Goal: Information Seeking & Learning: Learn about a topic

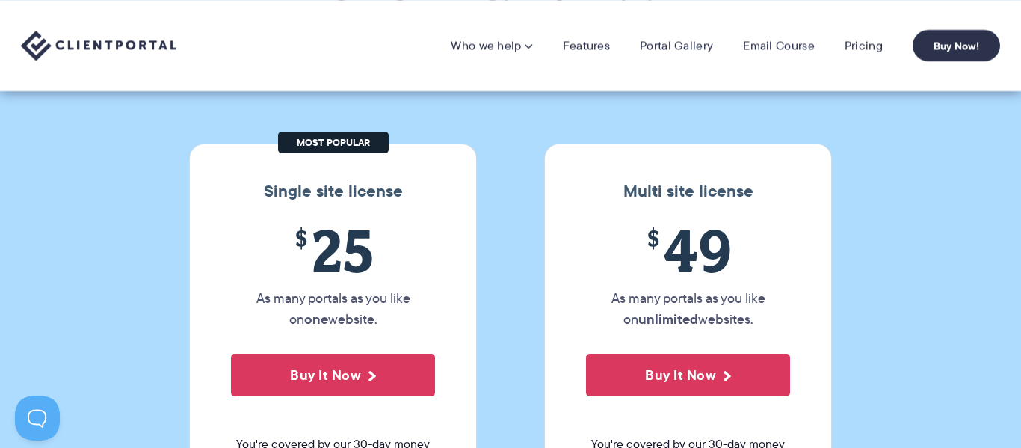
scroll to position [121, 0]
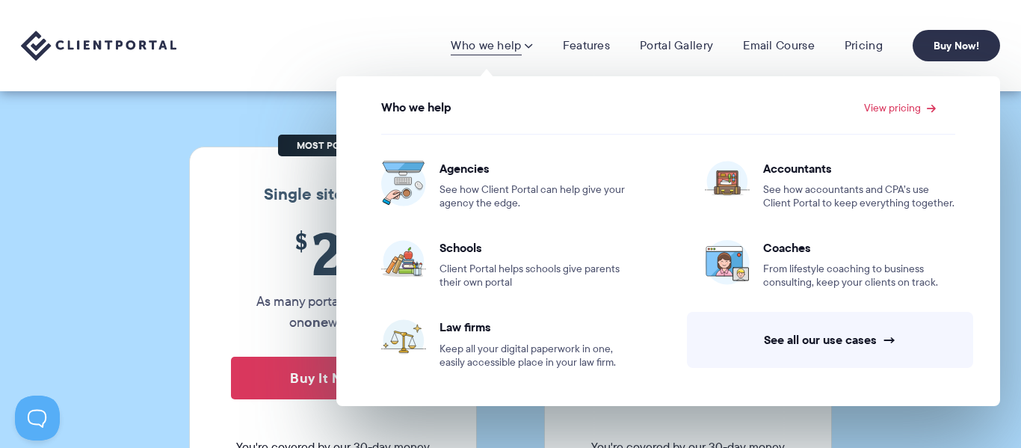
click at [165, 46] on img at bounding box center [99, 46] width 156 height 31
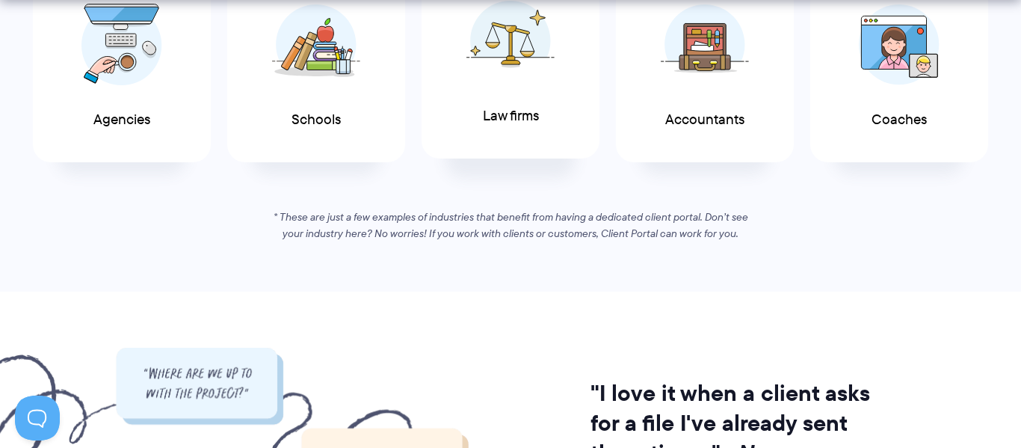
click at [521, 78] on img at bounding box center [511, 41] width 88 height 82
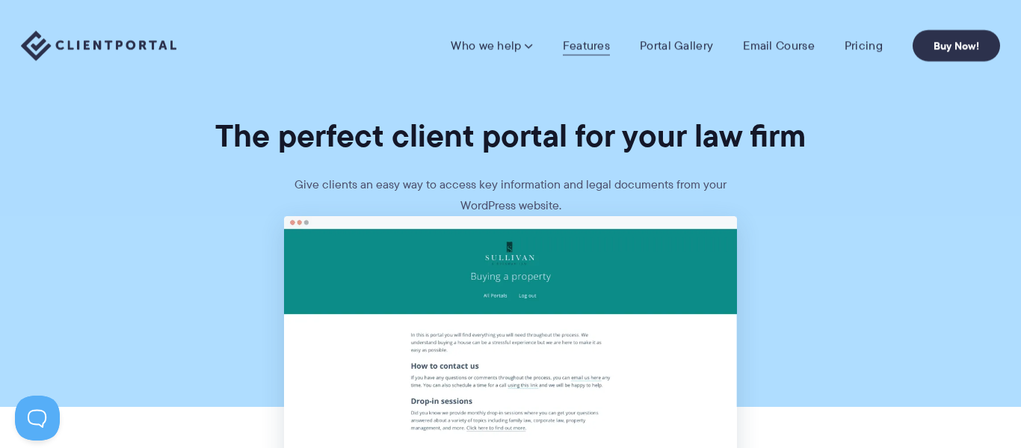
click at [593, 50] on link "Features" at bounding box center [586, 45] width 47 height 15
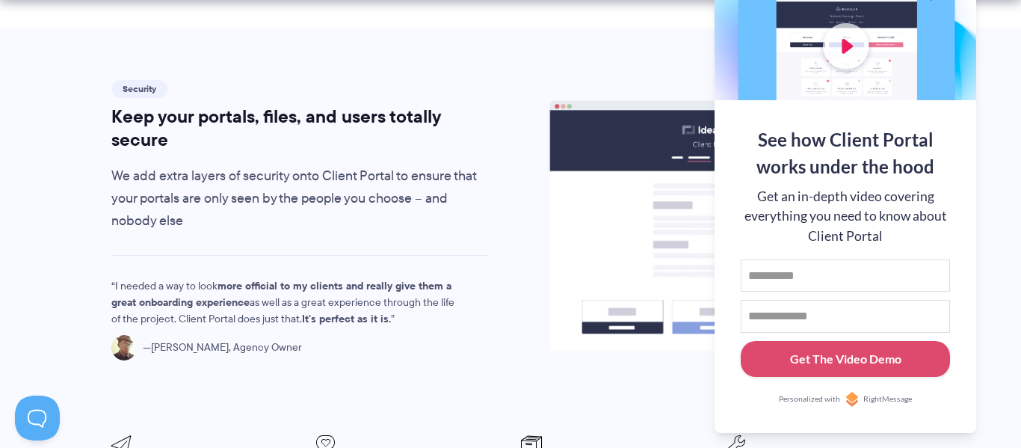
scroll to position [2480, 0]
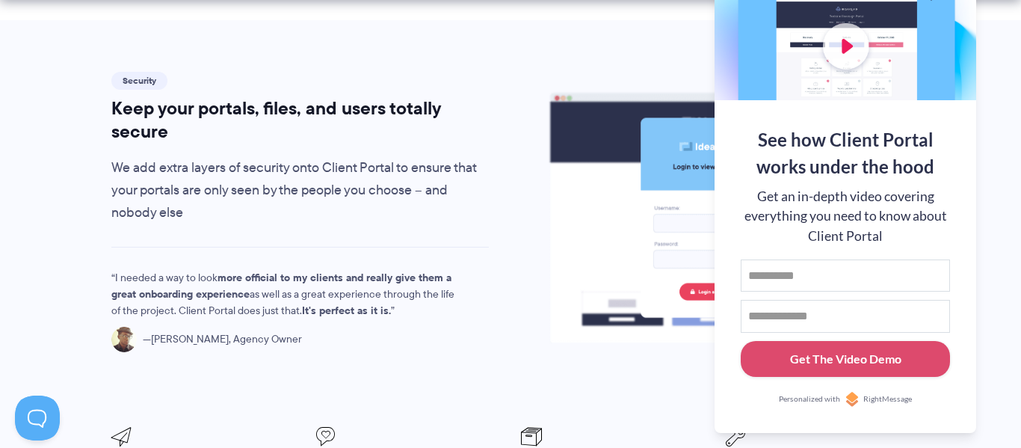
click at [857, 291] on div "First name Email address Get The Video Demo" at bounding box center [845, 318] width 209 height 118
click at [999, 22] on button at bounding box center [1003, 19] width 18 height 18
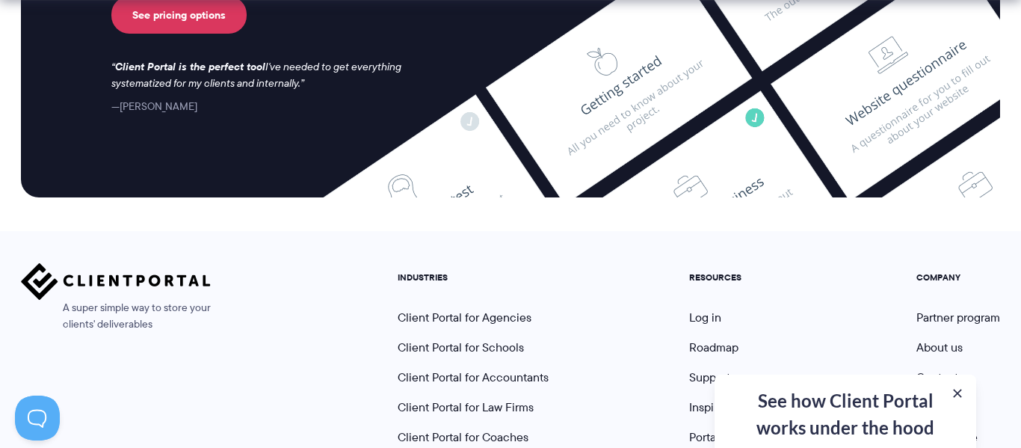
scroll to position [4177, 0]
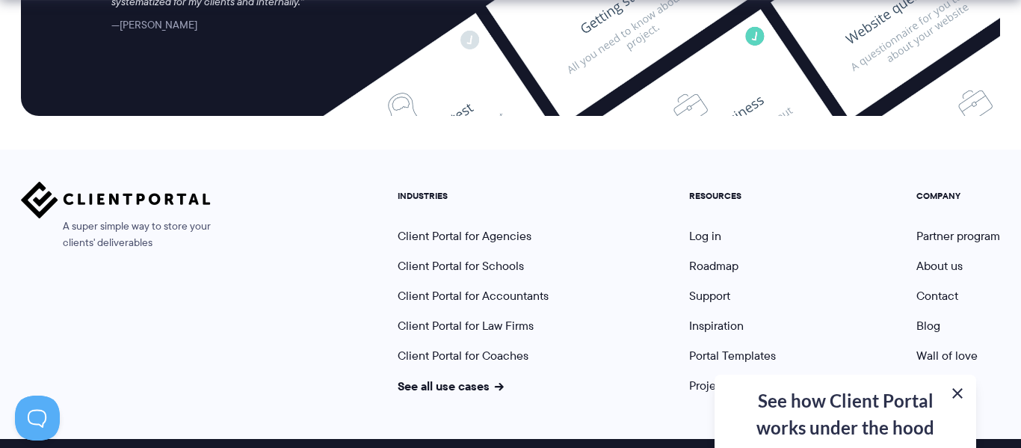
click at [963, 395] on button at bounding box center [958, 393] width 18 height 18
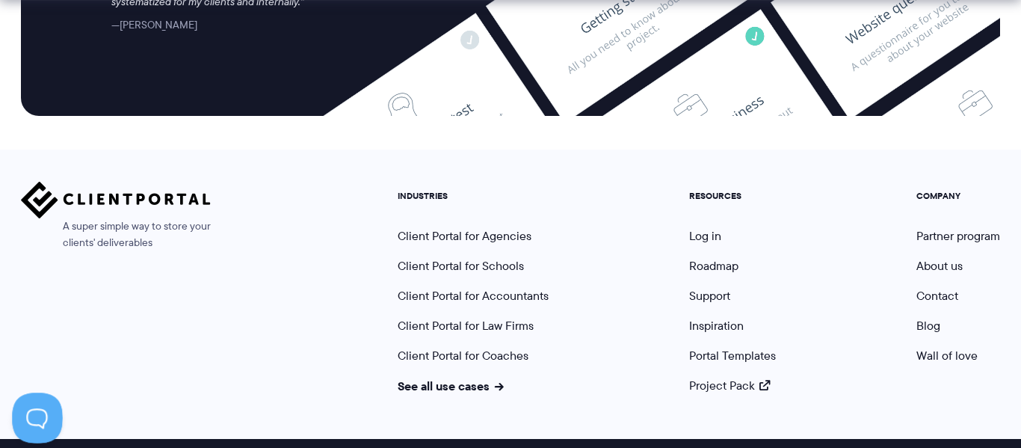
click at [37, 416] on button at bounding box center [34, 415] width 45 height 45
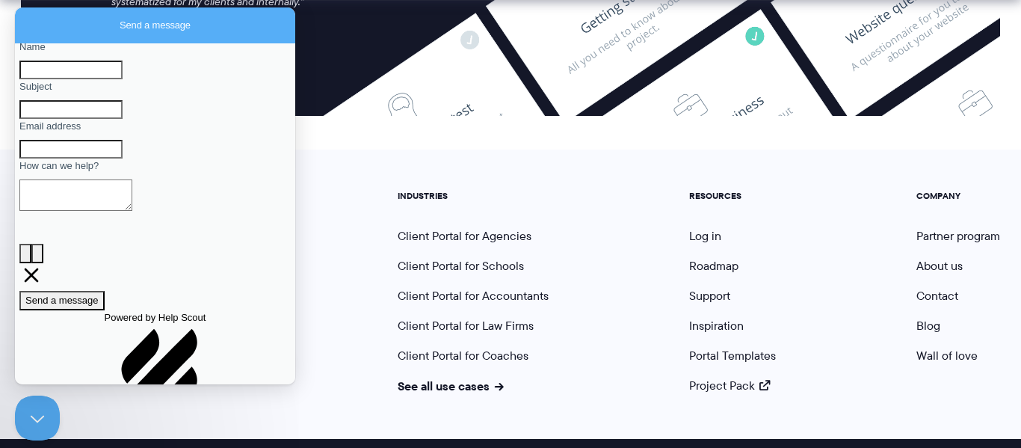
scroll to position [147, 0]
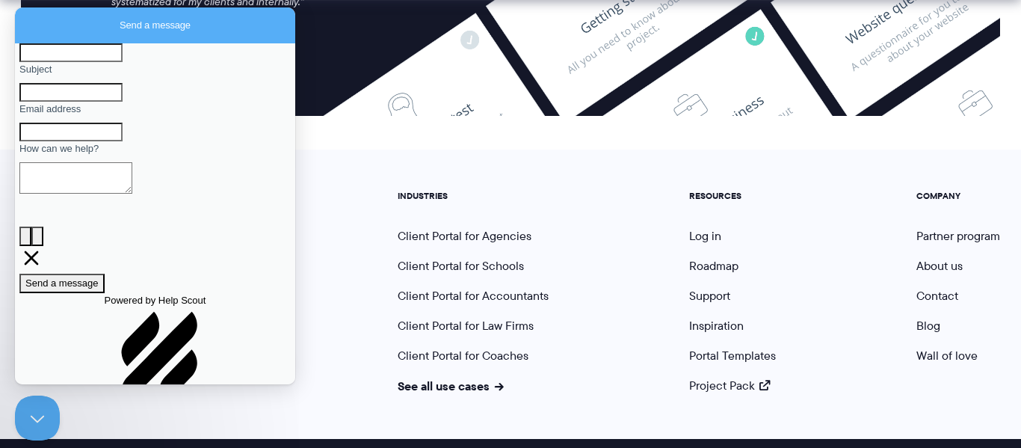
click at [319, 192] on div "A super simple way to store your clients' deliverables INDUSTRIES Client Portal…" at bounding box center [511, 288] width 980 height 212
click at [380, 222] on div "A super simple way to store your clients' deliverables INDUSTRIES Client Portal…" at bounding box center [511, 288] width 980 height 212
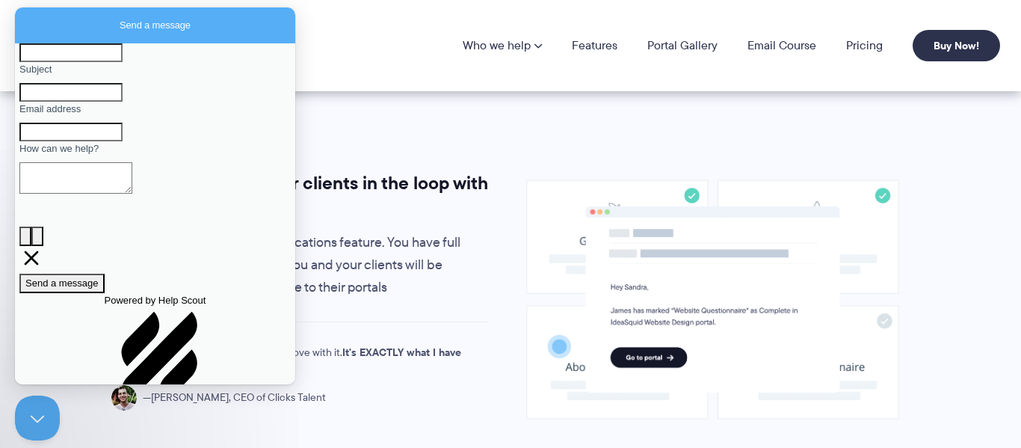
scroll to position [0, 0]
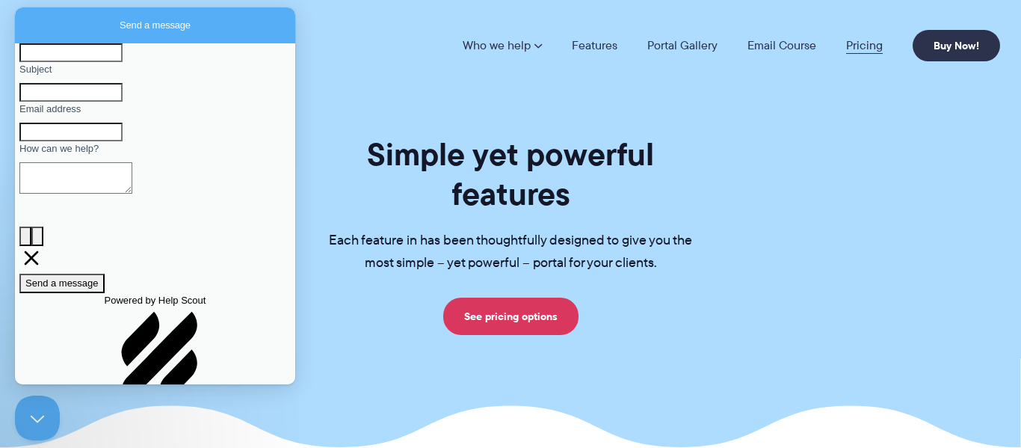
click at [850, 44] on link "Pricing" at bounding box center [864, 46] width 37 height 12
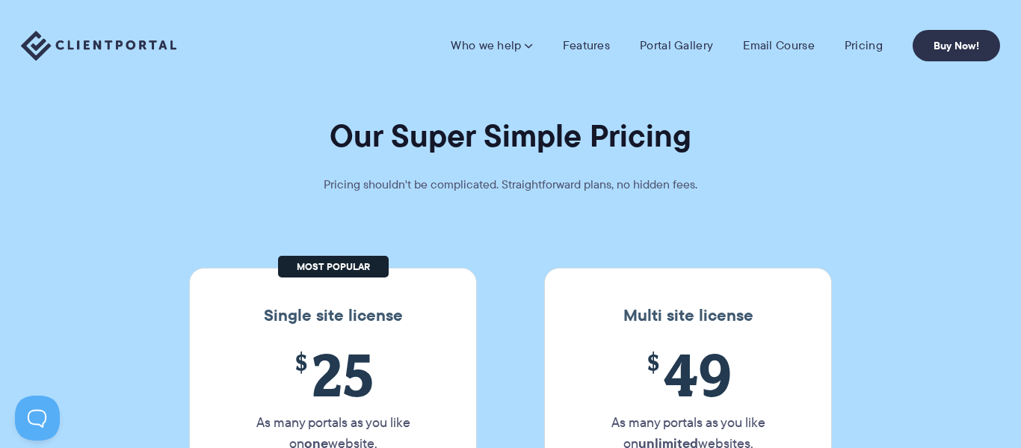
click at [613, 41] on li "Features" at bounding box center [586, 45] width 77 height 15
click at [597, 43] on link "Features" at bounding box center [586, 45] width 47 height 15
